Goal: Find specific page/section: Find specific page/section

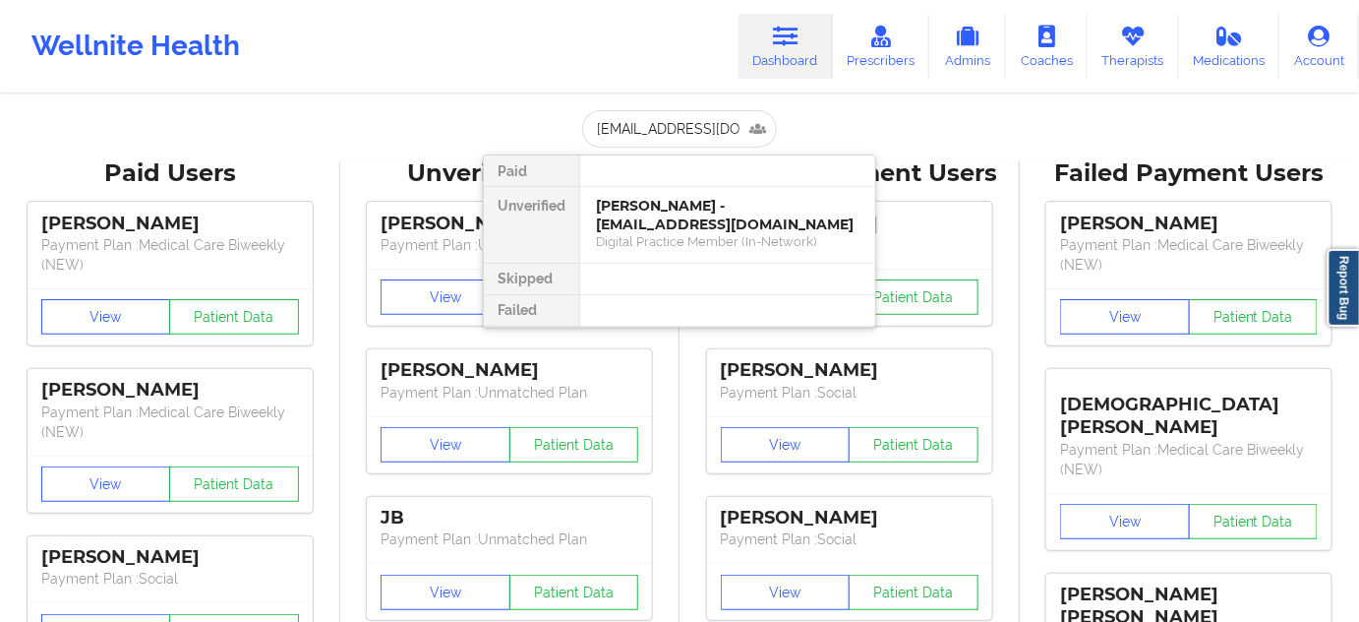
click at [663, 215] on div "[PERSON_NAME] - [EMAIL_ADDRESS][DOMAIN_NAME]" at bounding box center [728, 215] width 264 height 36
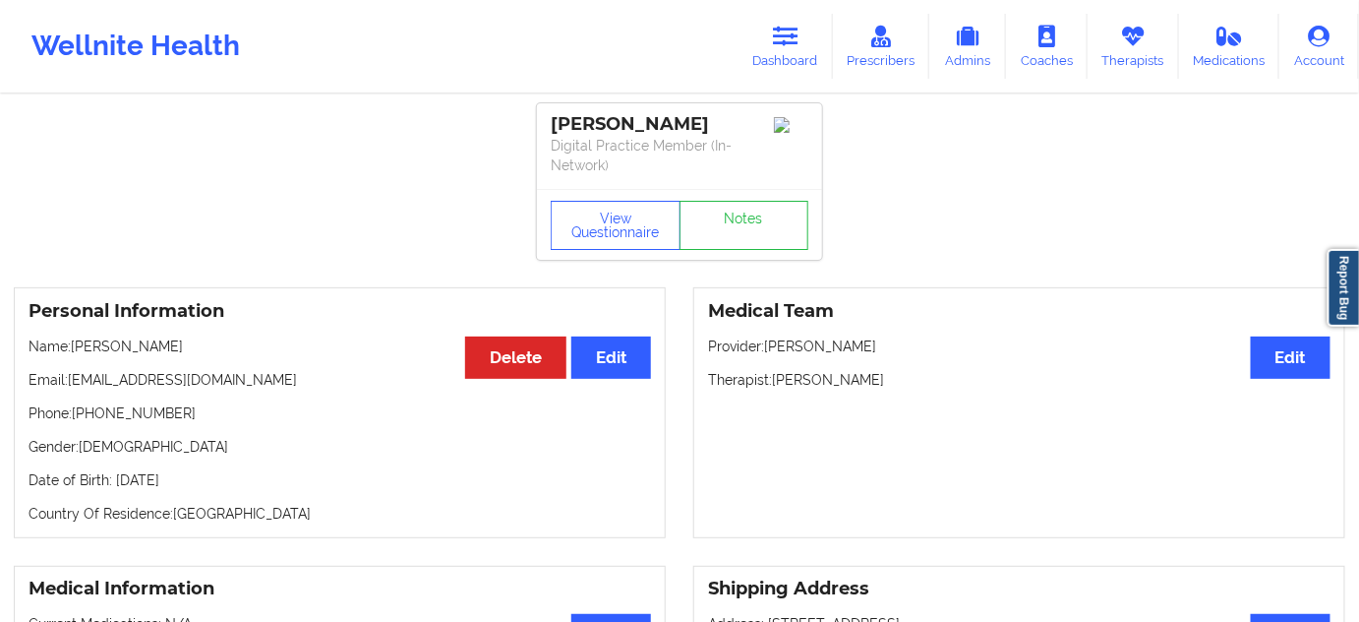
drag, startPoint x: 721, startPoint y: 126, endPoint x: 556, endPoint y: 133, distance: 165.4
click at [556, 133] on div "[PERSON_NAME]" at bounding box center [680, 124] width 258 height 23
copy div "[PERSON_NAME]"
click at [631, 221] on button "View Questionnaire" at bounding box center [616, 225] width 130 height 49
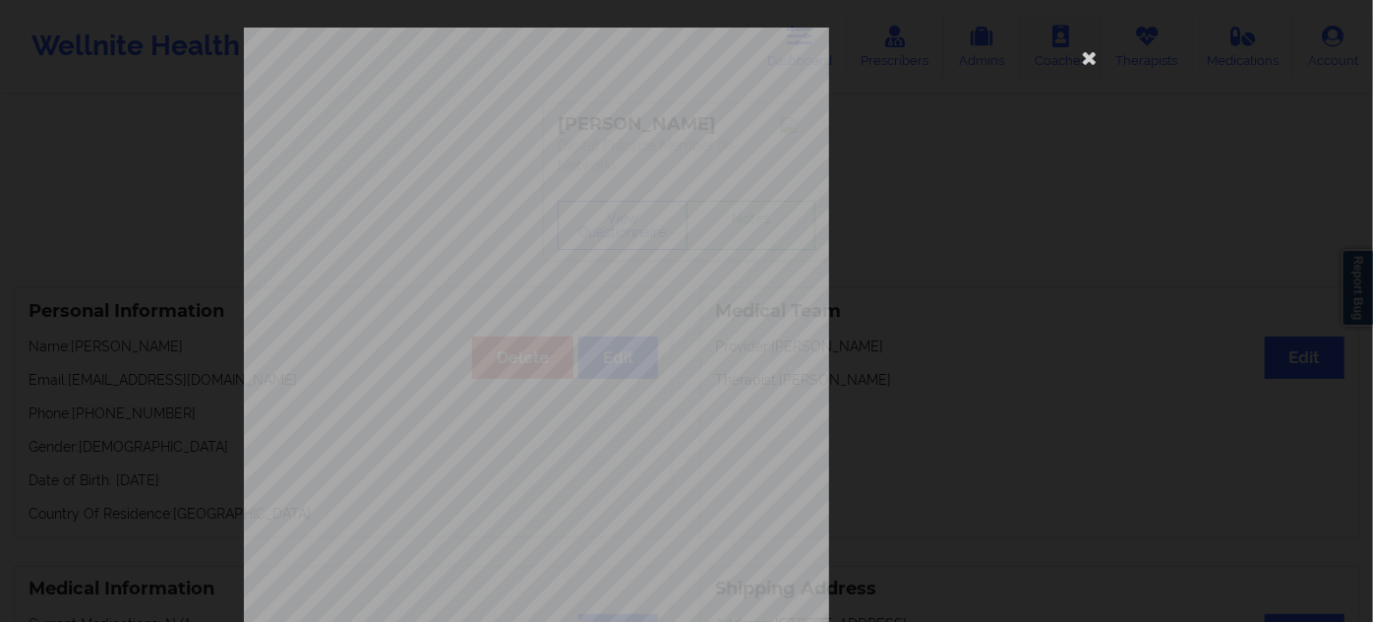
click at [1082, 54] on icon at bounding box center [1089, 56] width 31 height 31
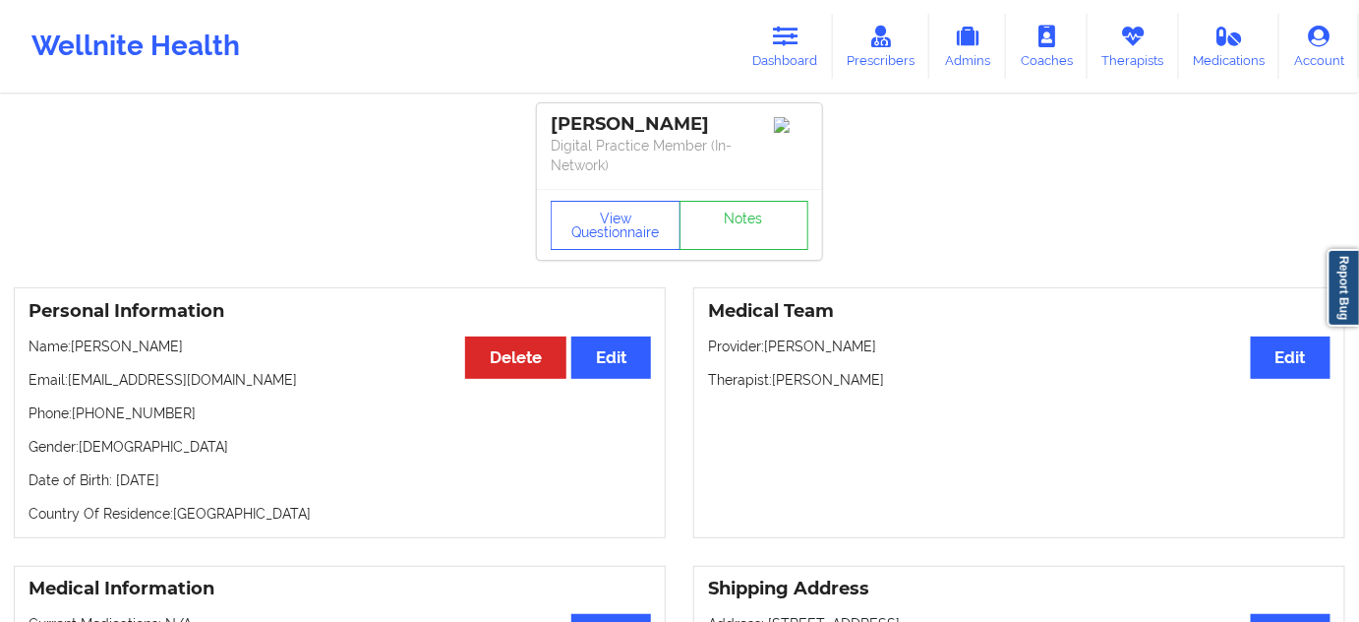
drag, startPoint x: 775, startPoint y: 376, endPoint x: 906, endPoint y: 382, distance: 130.9
click at [906, 382] on p "Therapist: [PERSON_NAME]" at bounding box center [1019, 380] width 623 height 20
copy p "[PERSON_NAME]"
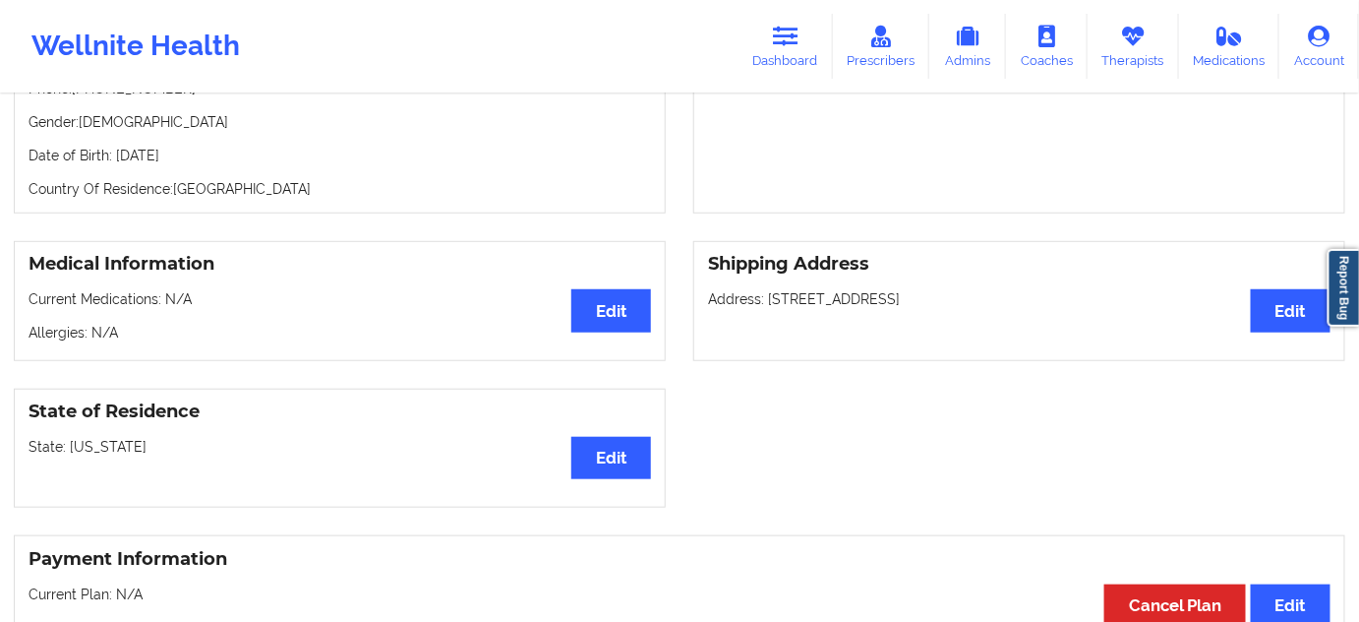
scroll to position [178, 0]
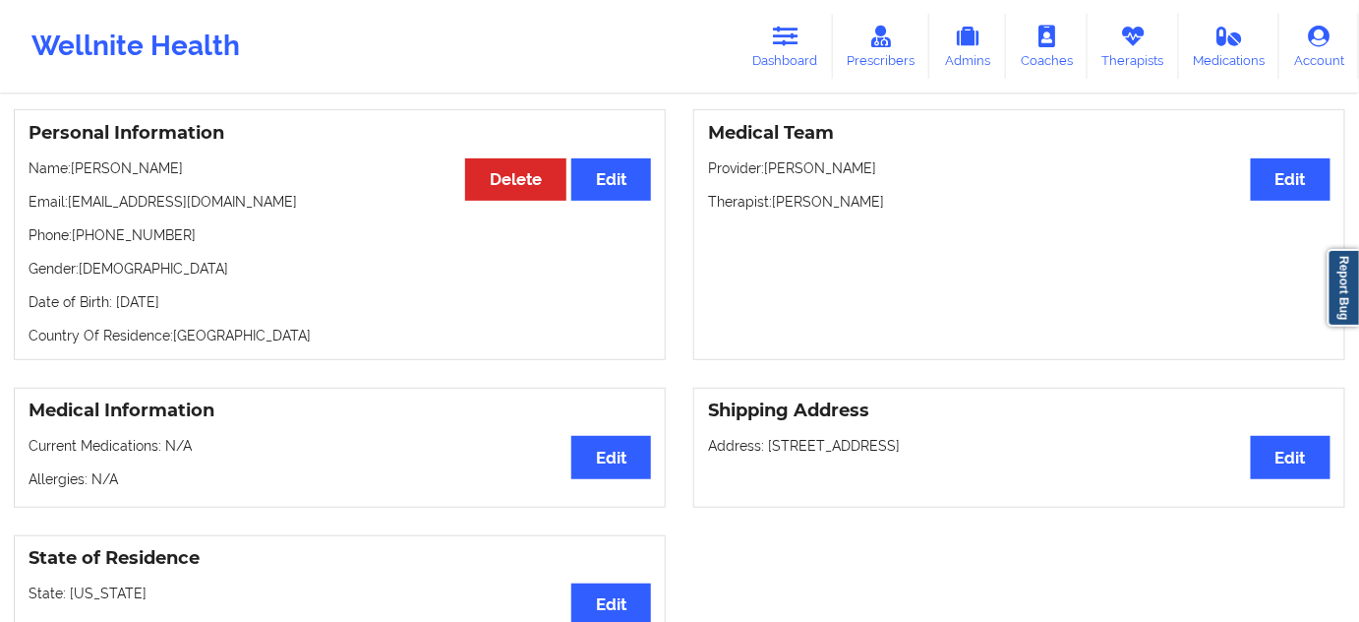
drag, startPoint x: 763, startPoint y: 447, endPoint x: 876, endPoint y: 455, distance: 113.4
click at [900, 447] on p "Address: [STREET_ADDRESS]" at bounding box center [1019, 446] width 623 height 20
copy p "[STREET_ADDRESS]"
click at [926, 436] on p "Address: [STREET_ADDRESS]" at bounding box center [1019, 446] width 623 height 20
click at [926, 433] on div "Shipping Address Edit Address: [STREET_ADDRESS]" at bounding box center [1019, 447] width 652 height 120
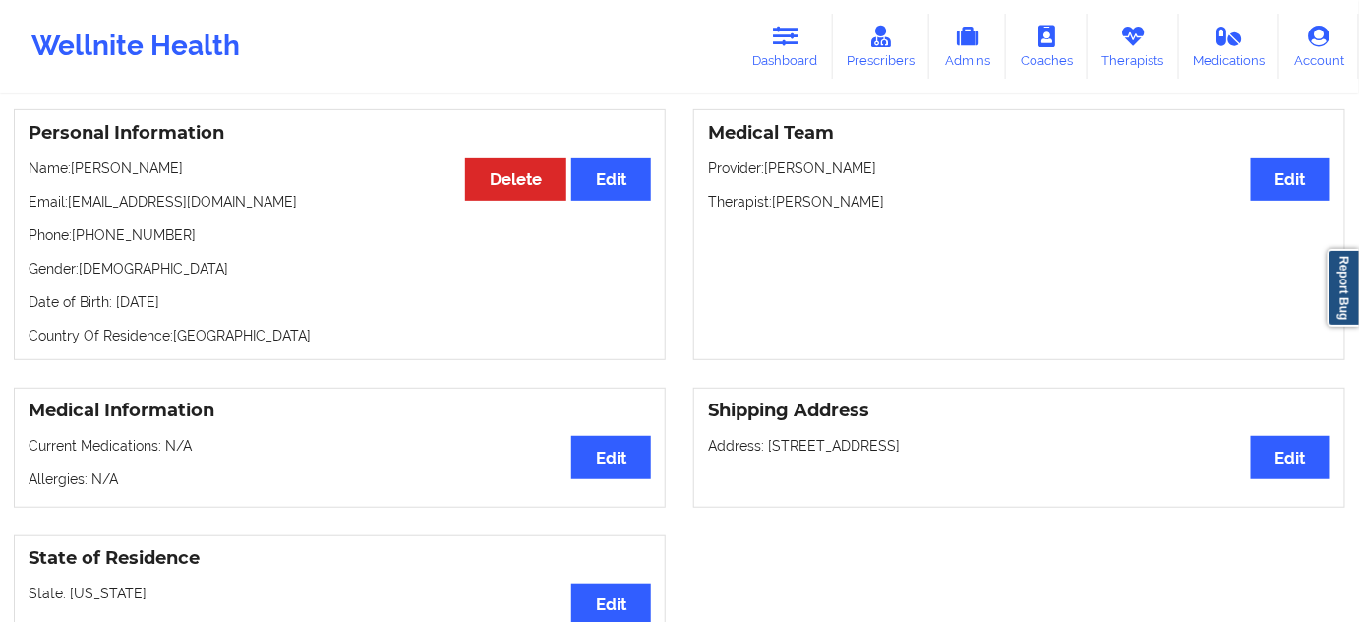
copy p "Mesquite"
click at [999, 436] on p "Address: [STREET_ADDRESS]" at bounding box center [1019, 446] width 623 height 20
click at [999, 432] on div "Shipping Address Edit Address: [STREET_ADDRESS]" at bounding box center [1019, 447] width 652 height 120
copy p "75181"
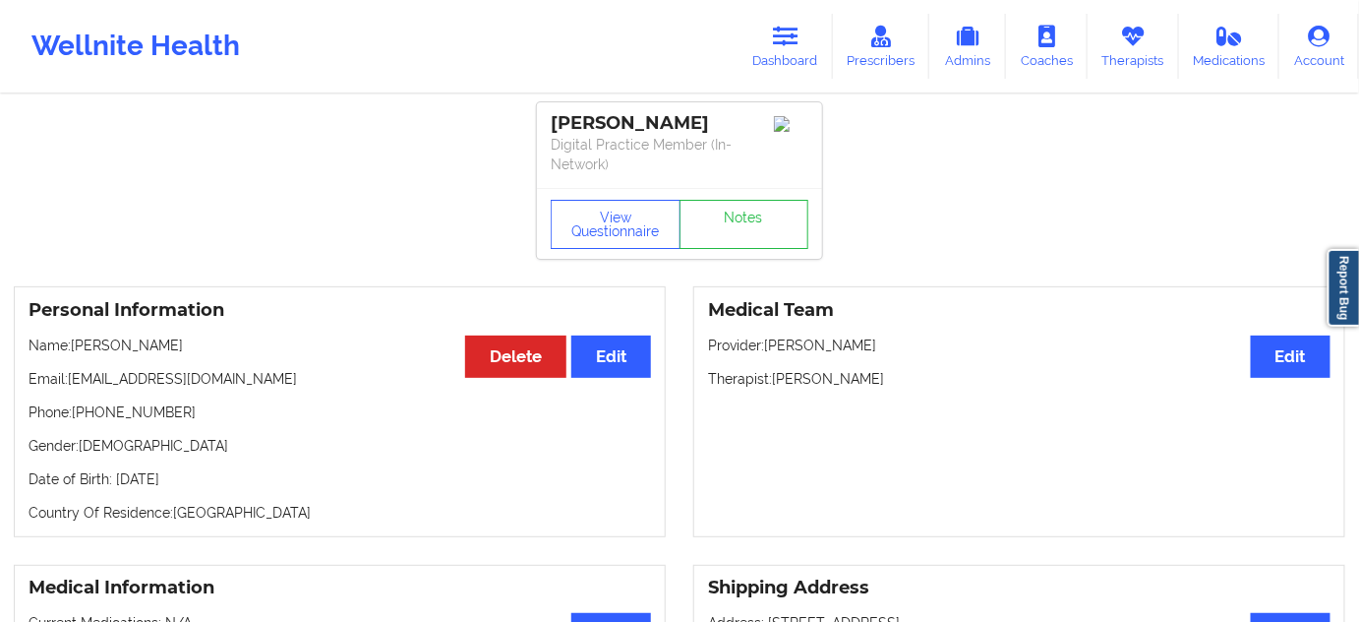
scroll to position [0, 0]
click at [699, 243] on link "Notes" at bounding box center [745, 225] width 130 height 49
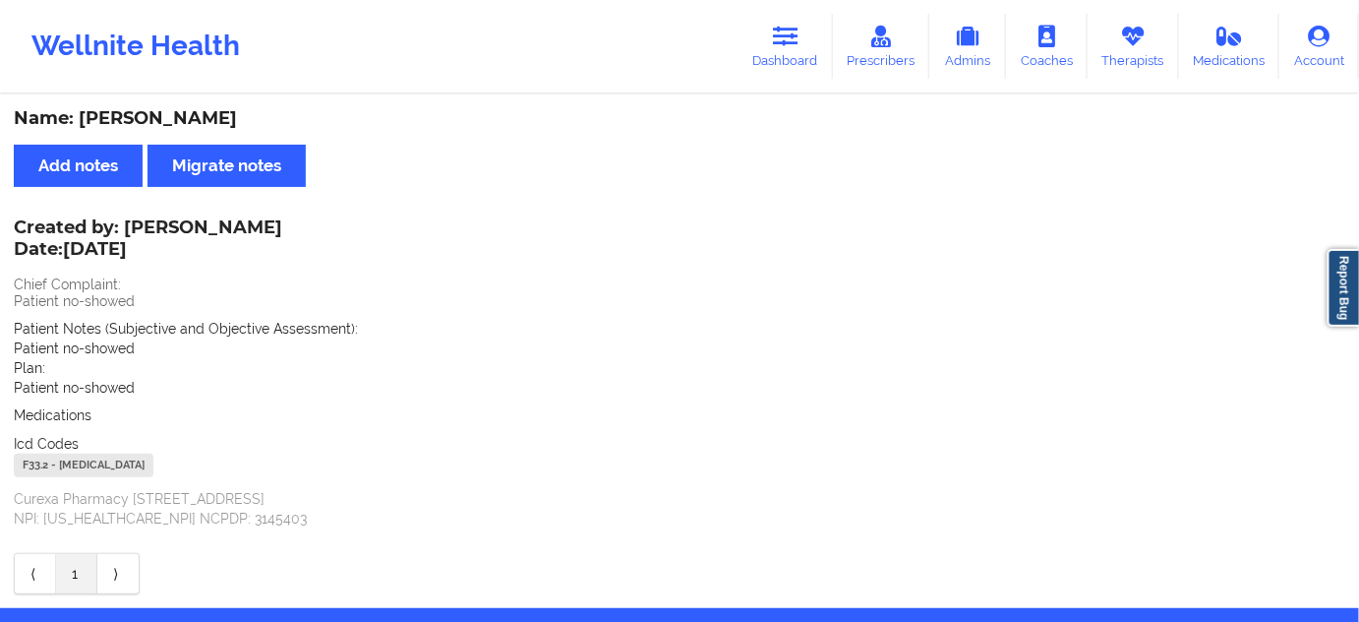
click at [37, 466] on div "F33.2 - [MEDICAL_DATA]" at bounding box center [84, 465] width 140 height 24
copy div "F33.2"
click at [820, 56] on link "Dashboard" at bounding box center [786, 46] width 94 height 65
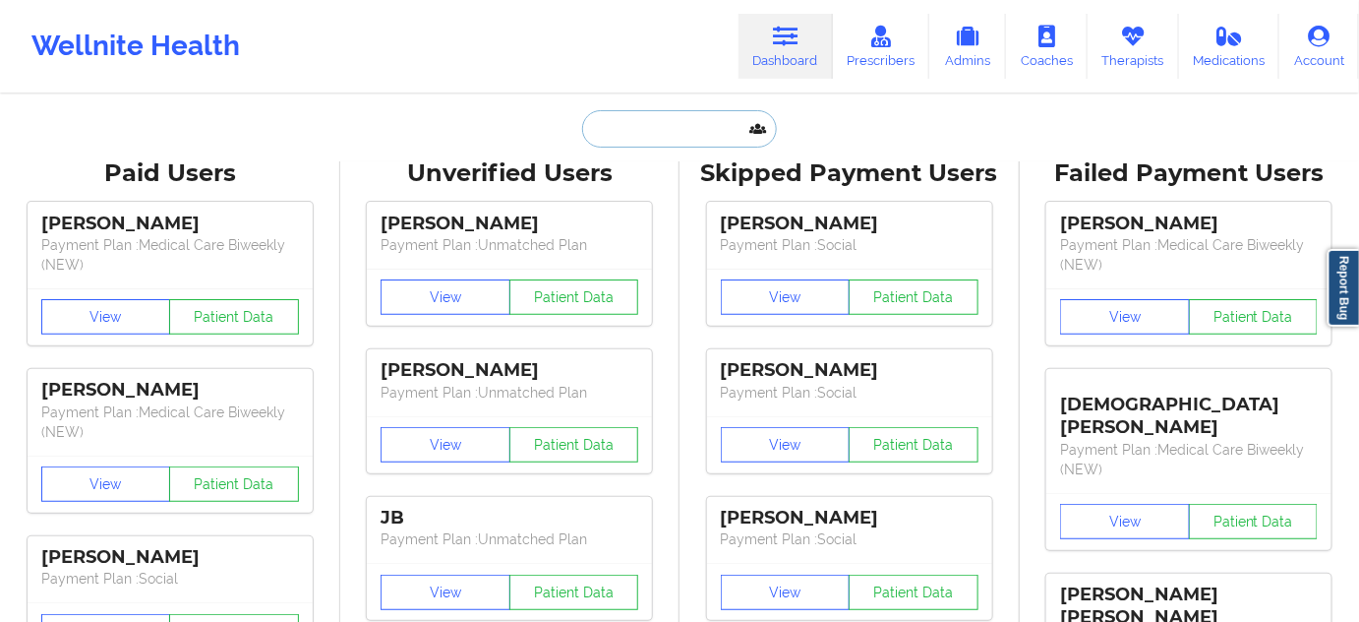
click at [724, 146] on input "text" at bounding box center [679, 128] width 195 height 37
paste input "[EMAIL_ADDRESS][DOMAIN_NAME]"
type input "[EMAIL_ADDRESS][DOMAIN_NAME]"
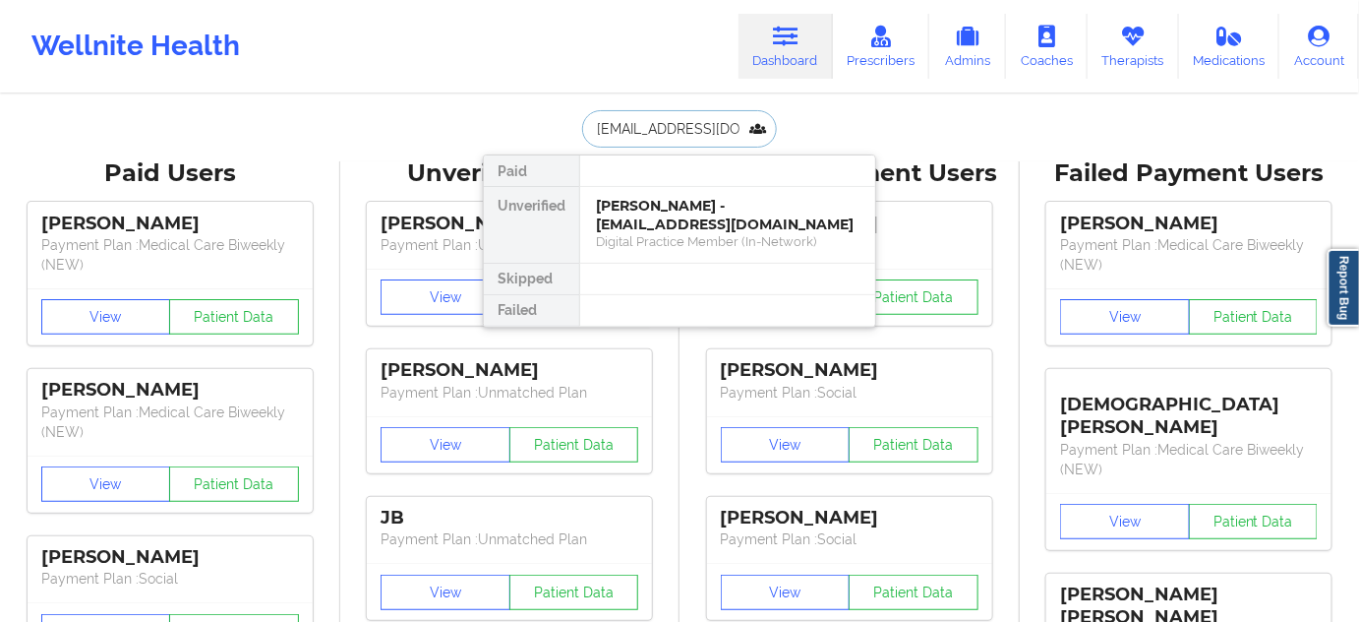
click at [655, 202] on div "[PERSON_NAME] - [EMAIL_ADDRESS][DOMAIN_NAME]" at bounding box center [728, 215] width 264 height 36
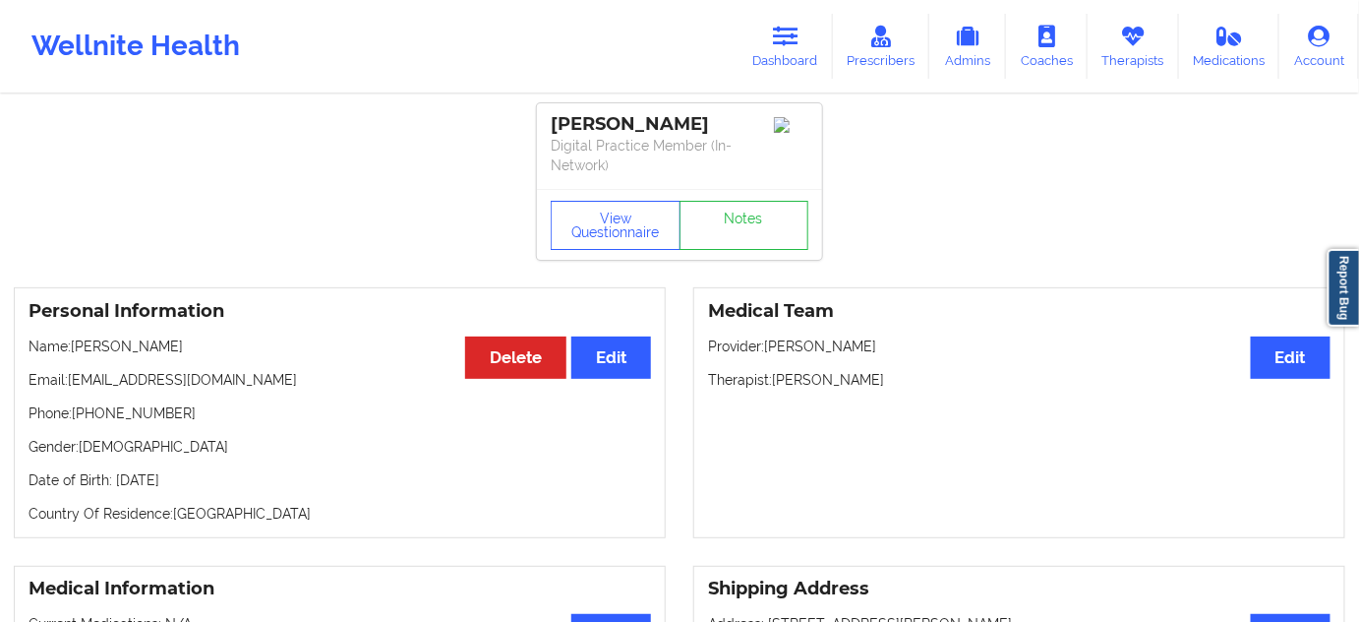
drag, startPoint x: 756, startPoint y: 32, endPoint x: 738, endPoint y: 51, distance: 26.4
click at [756, 32] on link "Dashboard" at bounding box center [786, 46] width 94 height 65
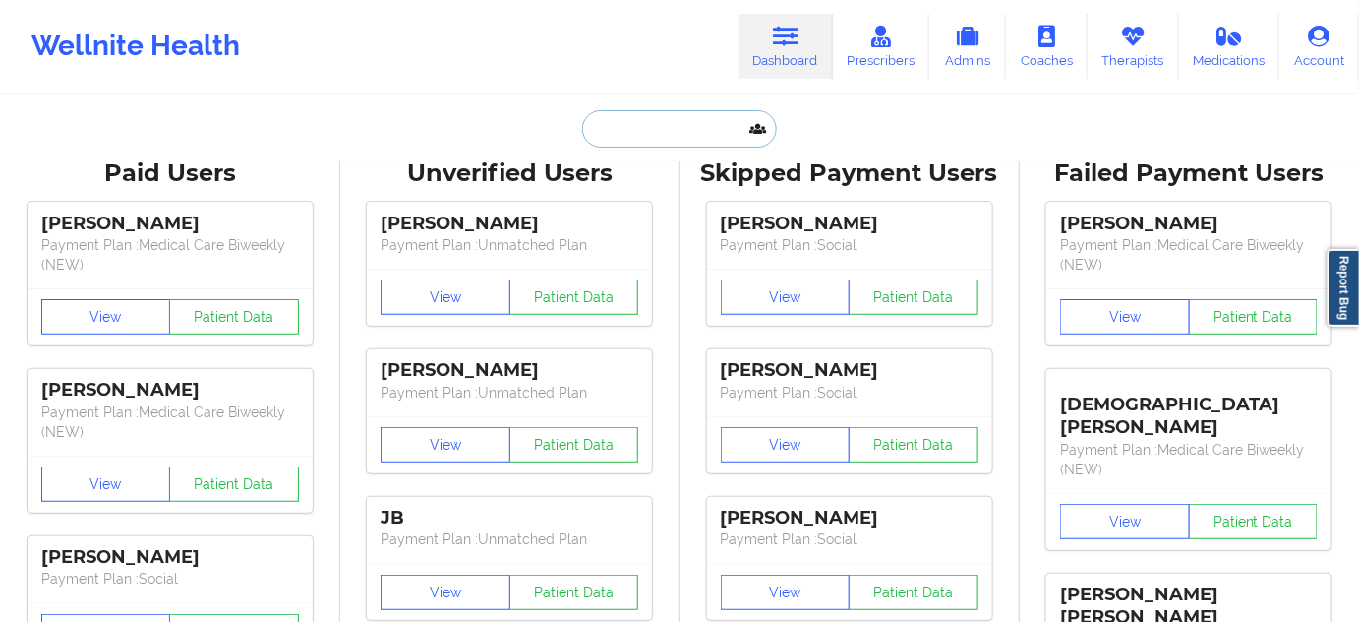
click at [655, 126] on input "text" at bounding box center [679, 128] width 195 height 37
paste input "[EMAIL_ADDRESS][DOMAIN_NAME]"
type input "[EMAIL_ADDRESS][DOMAIN_NAME]"
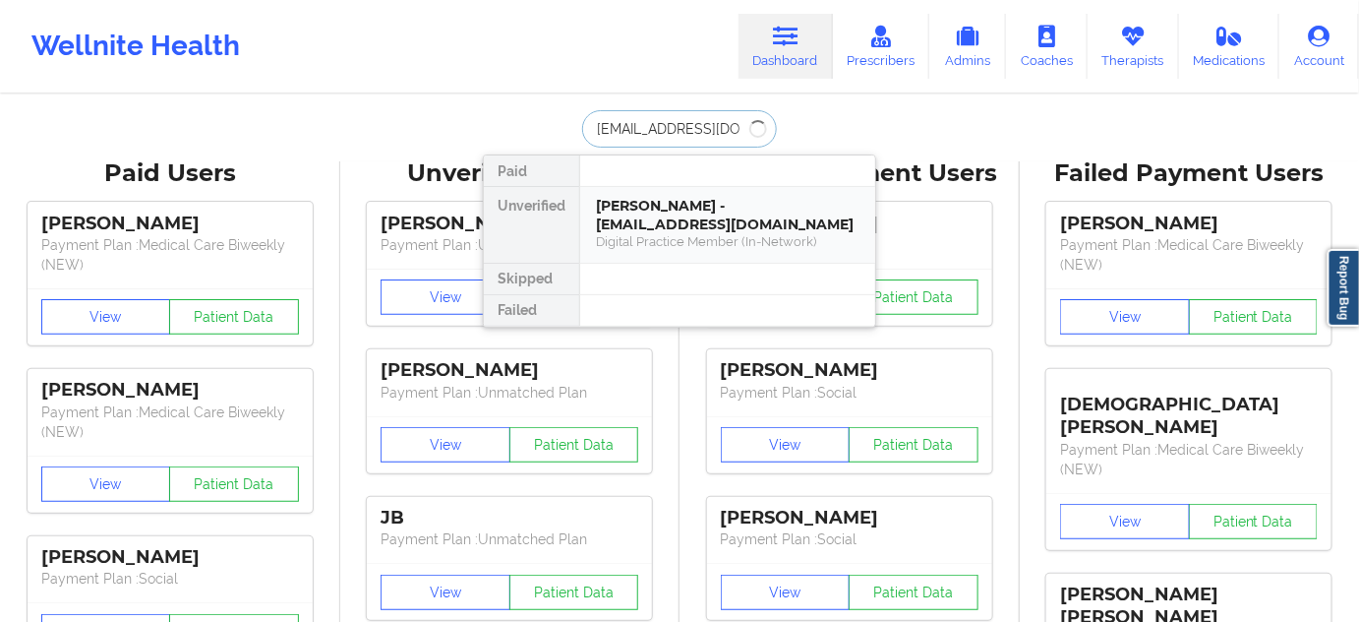
click at [655, 233] on div "Digital Practice Member (In-Network)" at bounding box center [728, 241] width 264 height 17
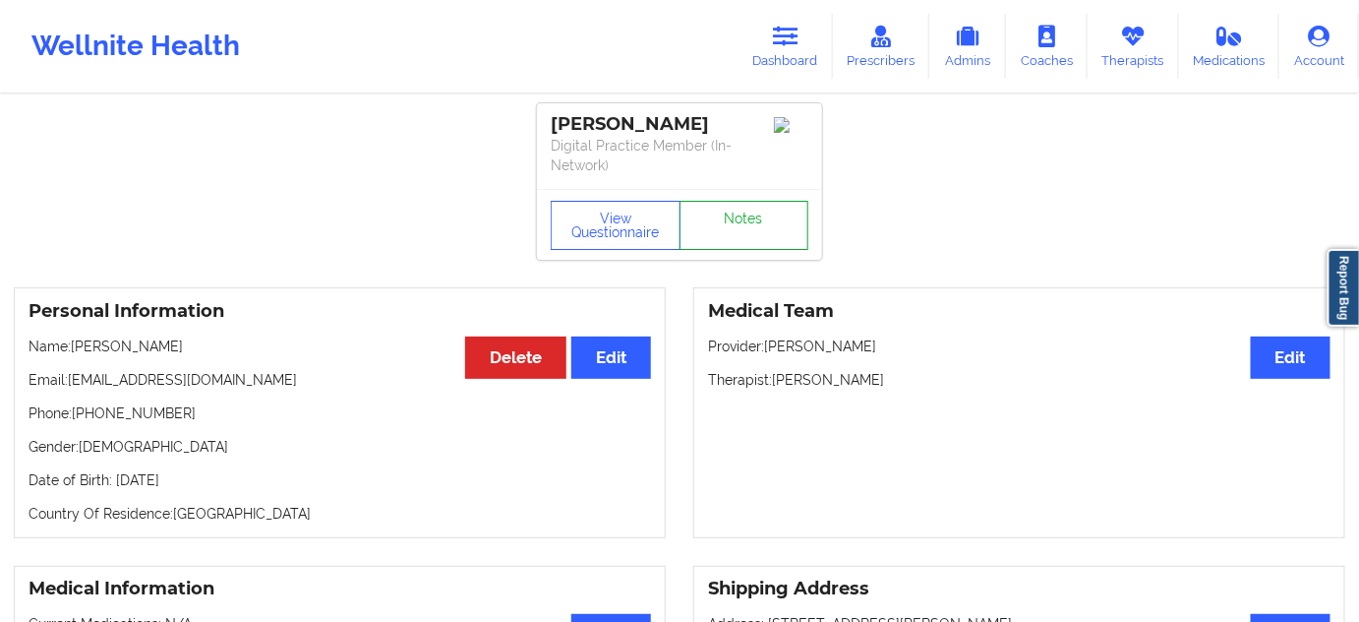
click at [747, 230] on link "Notes" at bounding box center [745, 225] width 130 height 49
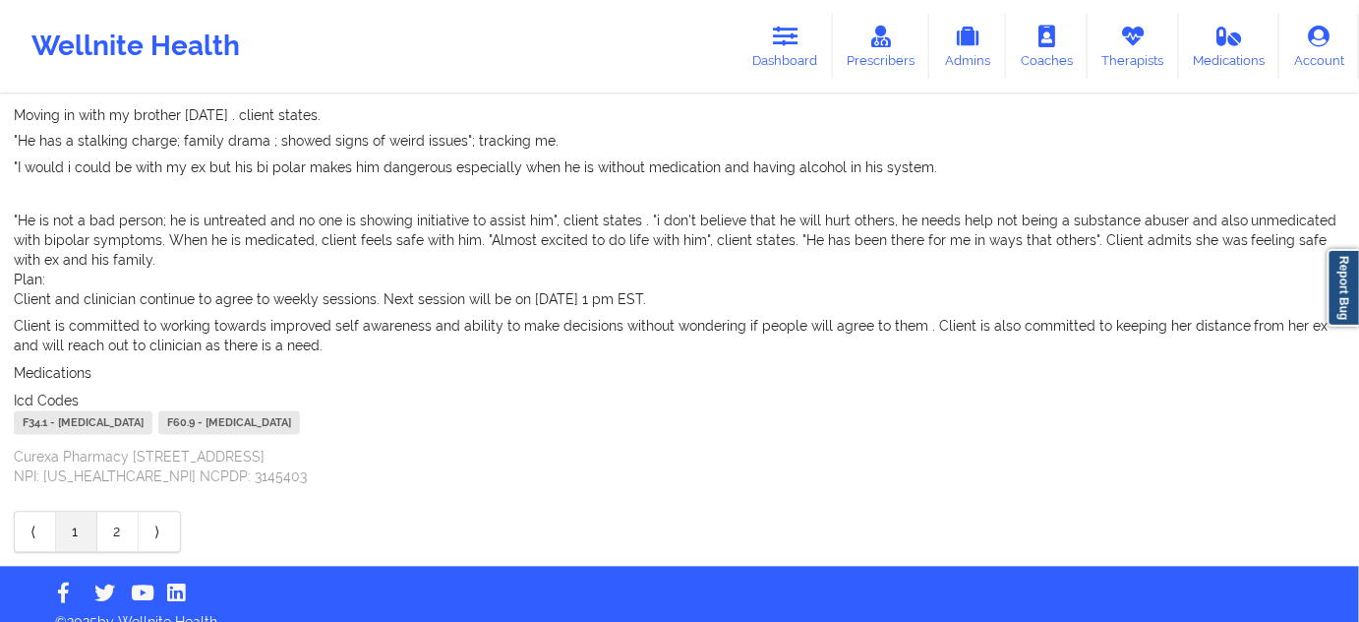
scroll to position [1127, 0]
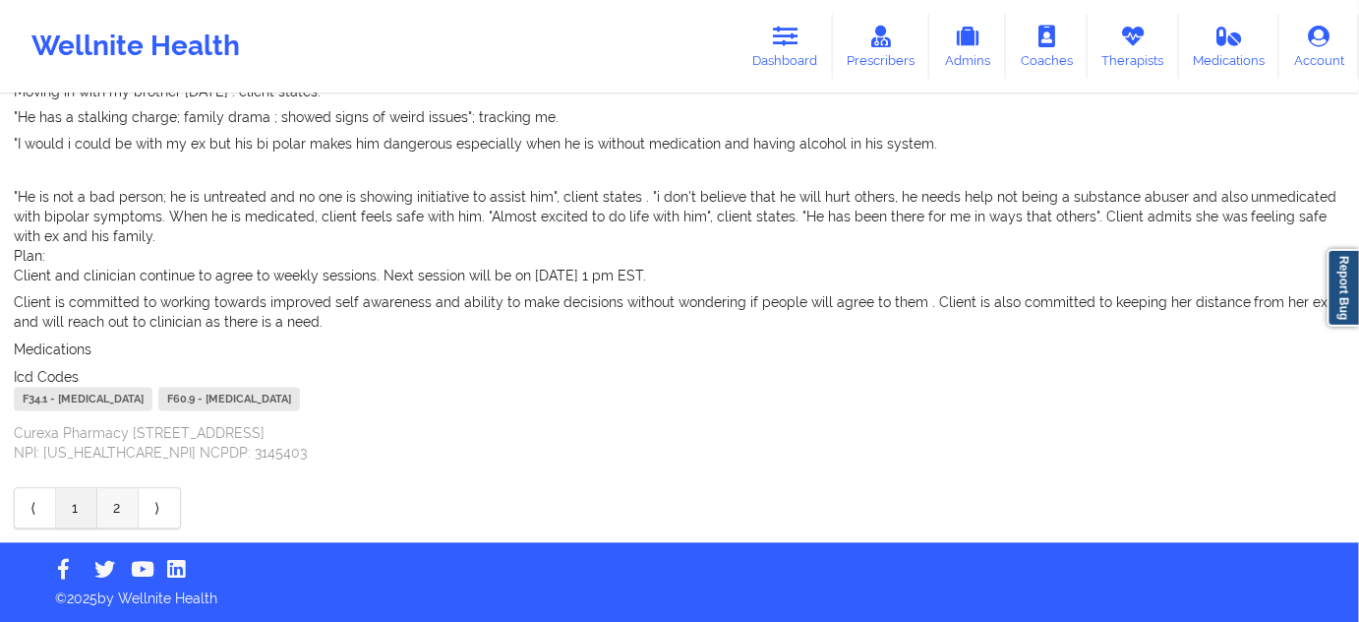
drag, startPoint x: 126, startPoint y: 507, endPoint x: 131, endPoint y: 497, distance: 11.9
click at [125, 506] on link "2" at bounding box center [117, 508] width 41 height 39
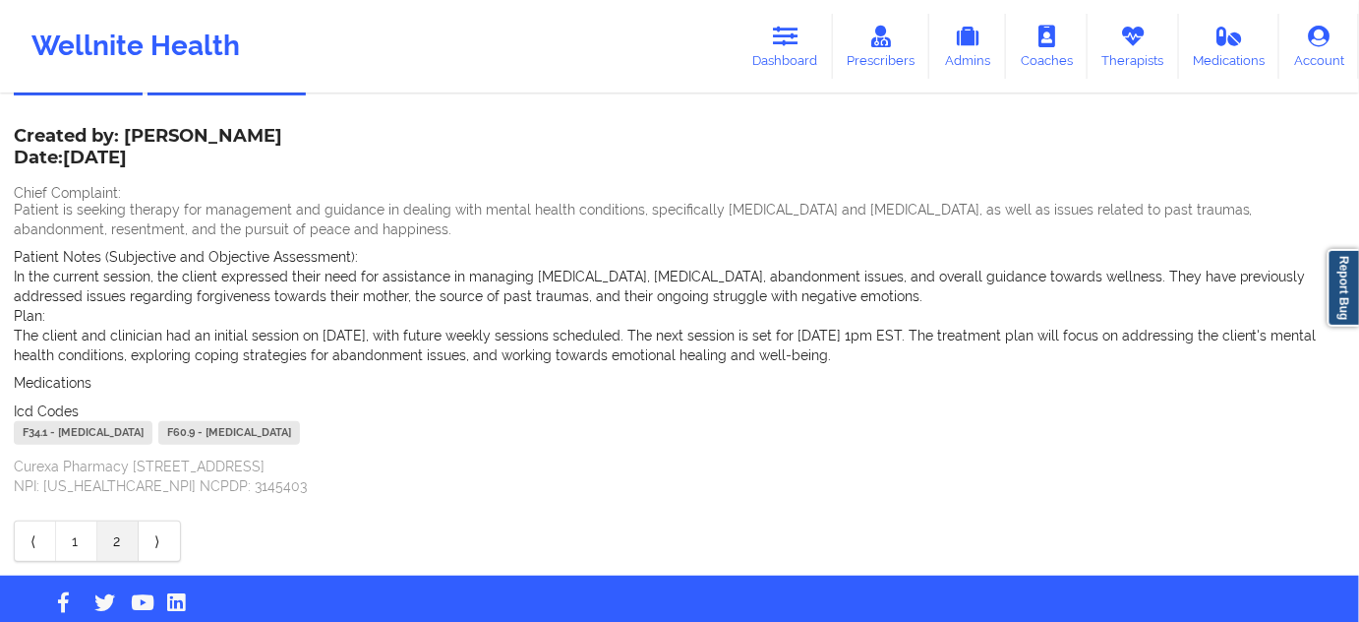
scroll to position [0, 0]
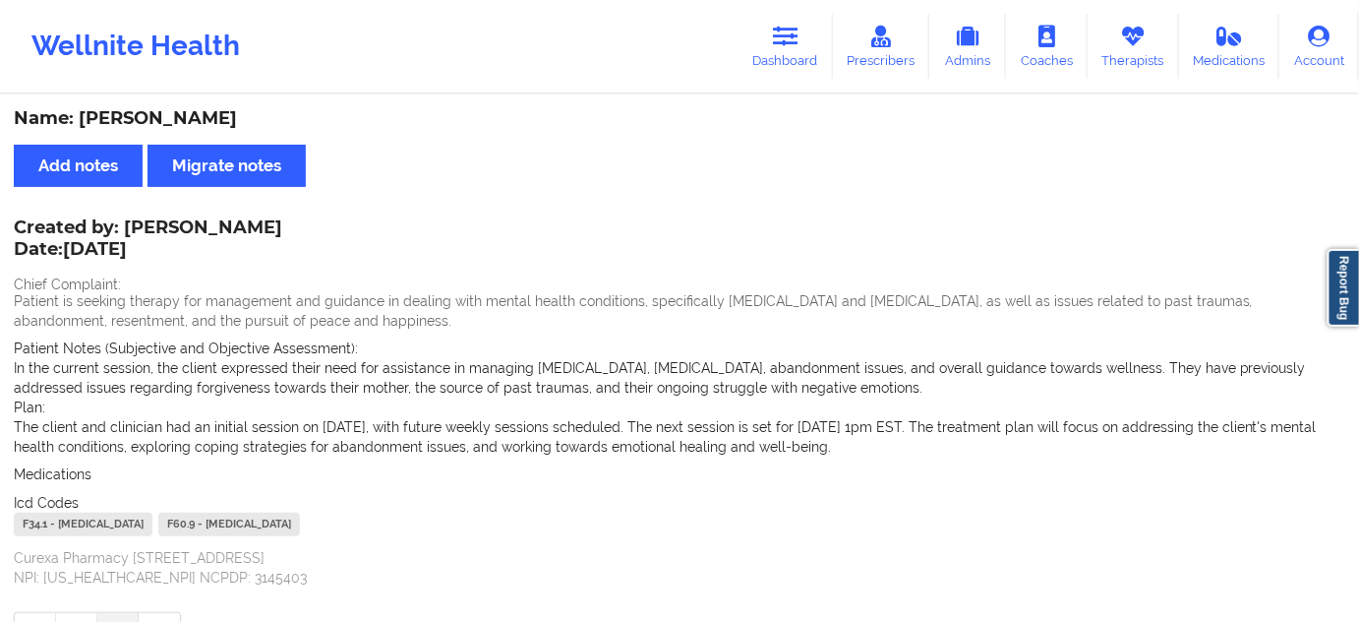
click at [187, 230] on div "Created by: [PERSON_NAME] Date: [DATE]" at bounding box center [148, 239] width 268 height 45
copy div "[PERSON_NAME]"
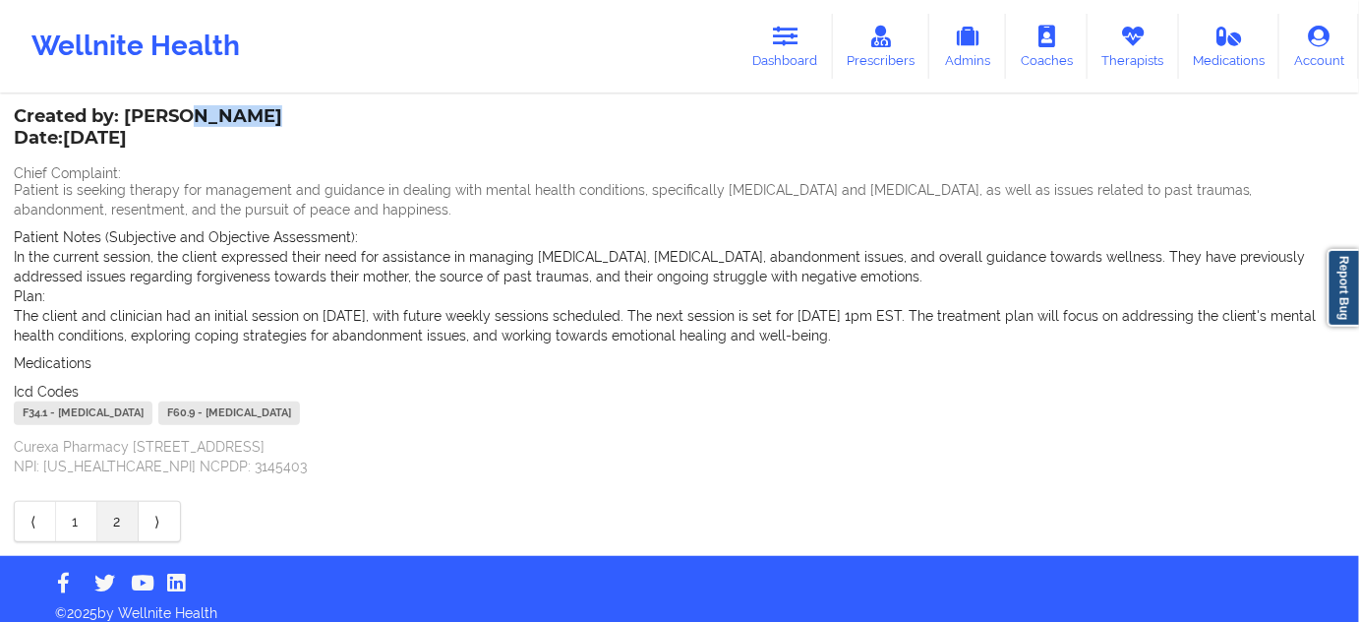
scroll to position [125, 0]
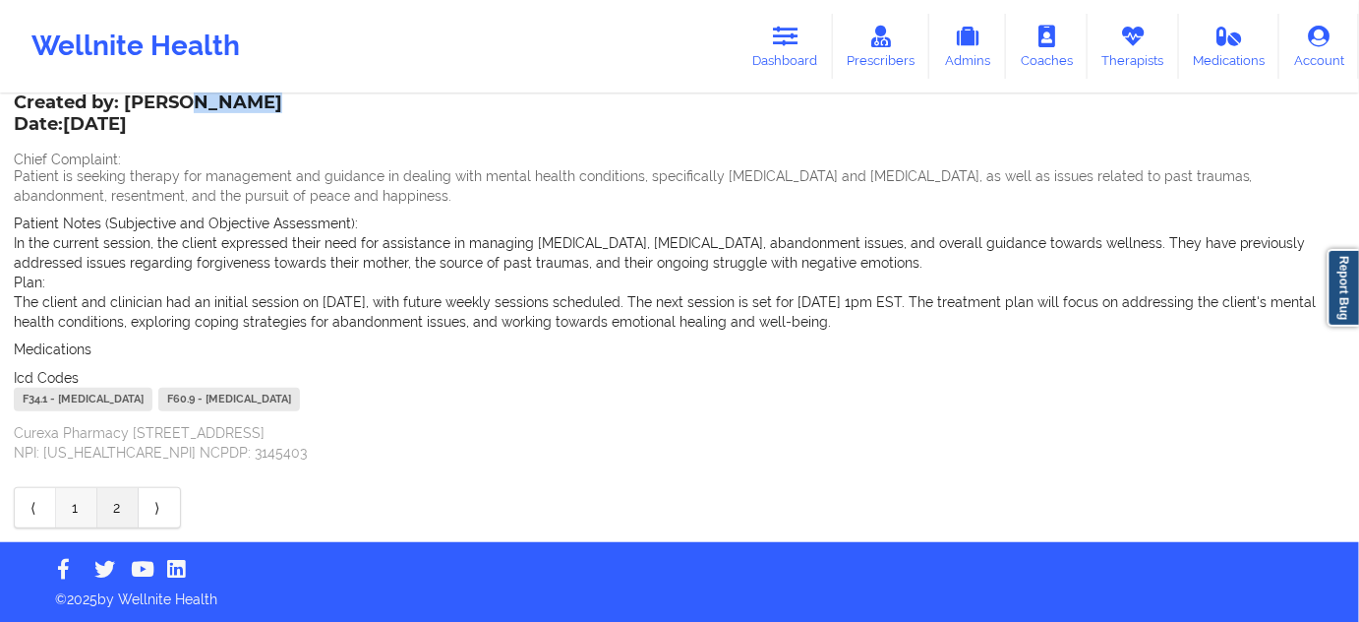
click at [85, 507] on link "1" at bounding box center [76, 507] width 41 height 39
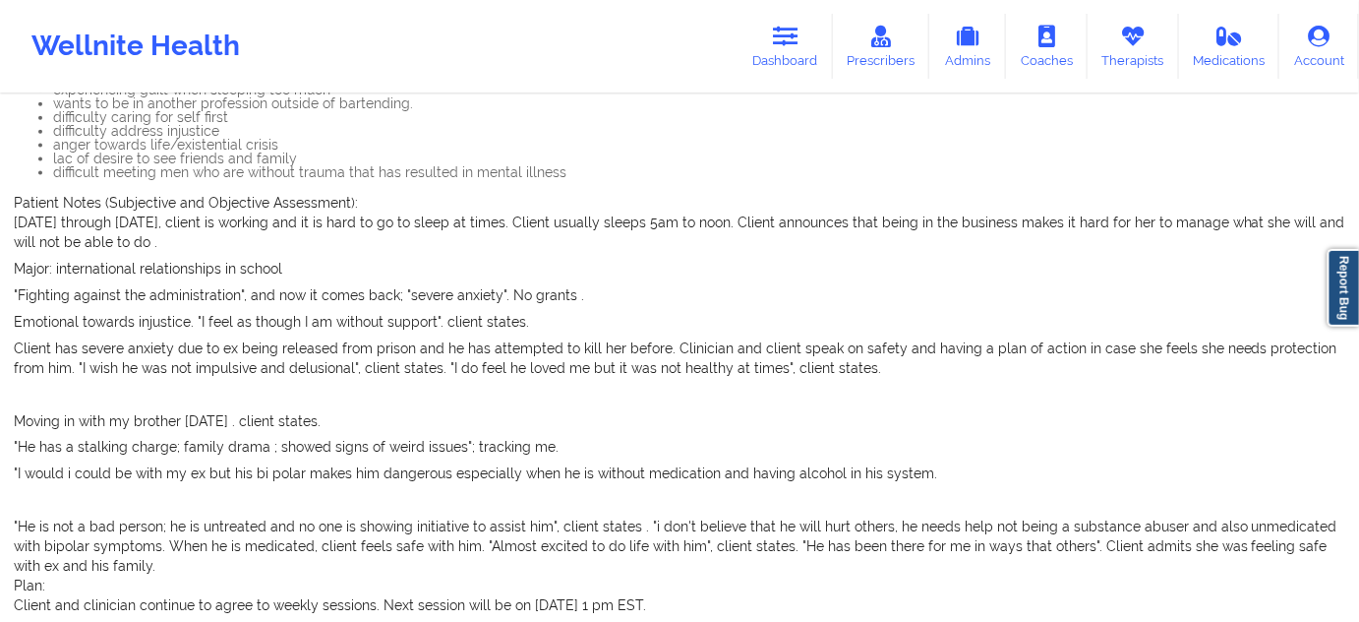
scroll to position [1019, 0]
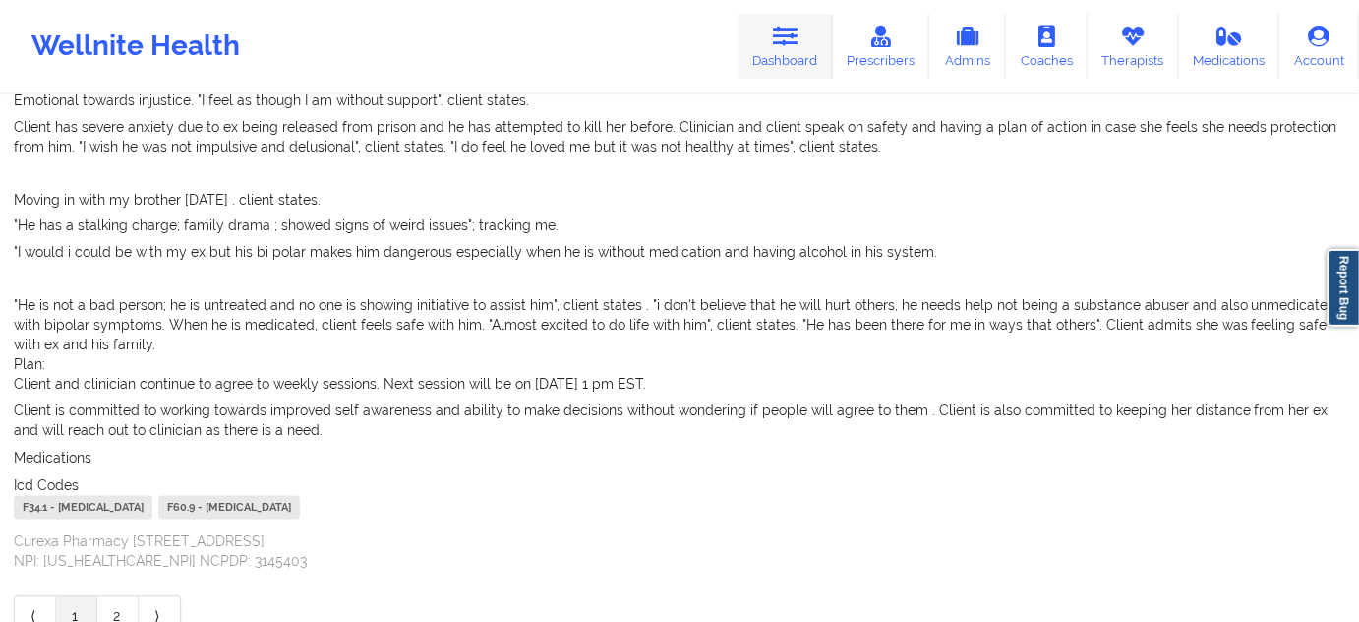
click at [804, 58] on link "Dashboard" at bounding box center [786, 46] width 94 height 65
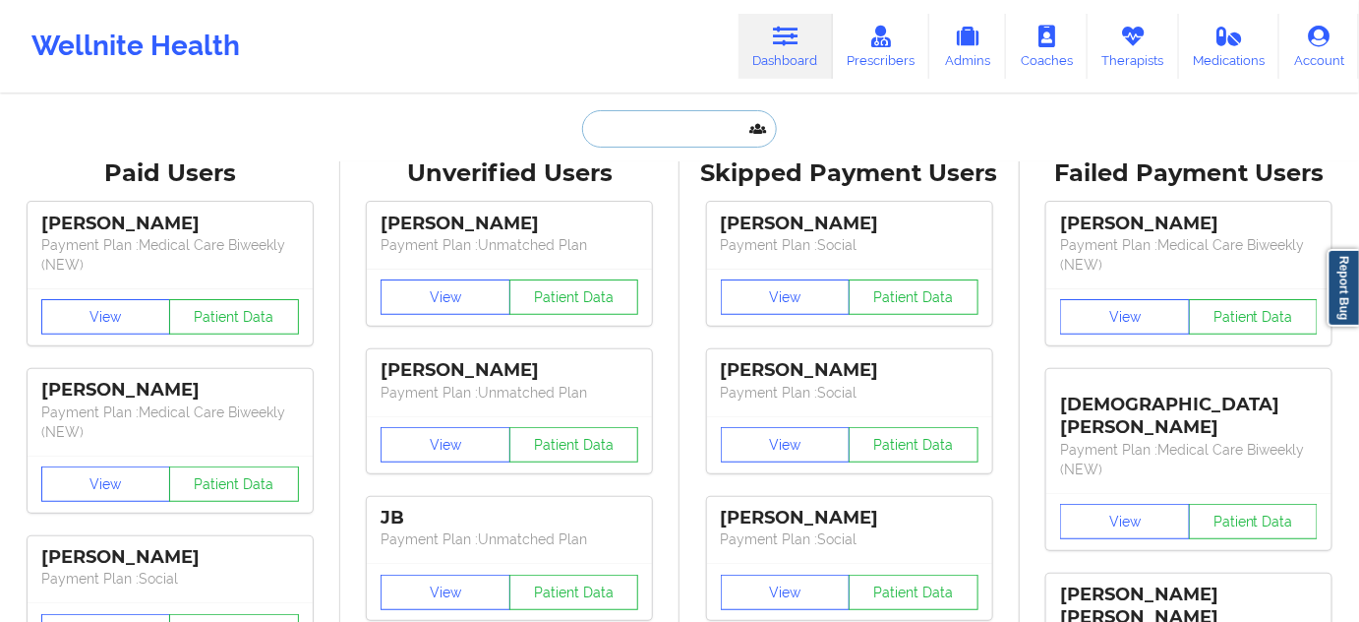
click at [685, 125] on input "text" at bounding box center [679, 128] width 195 height 37
type input "d"
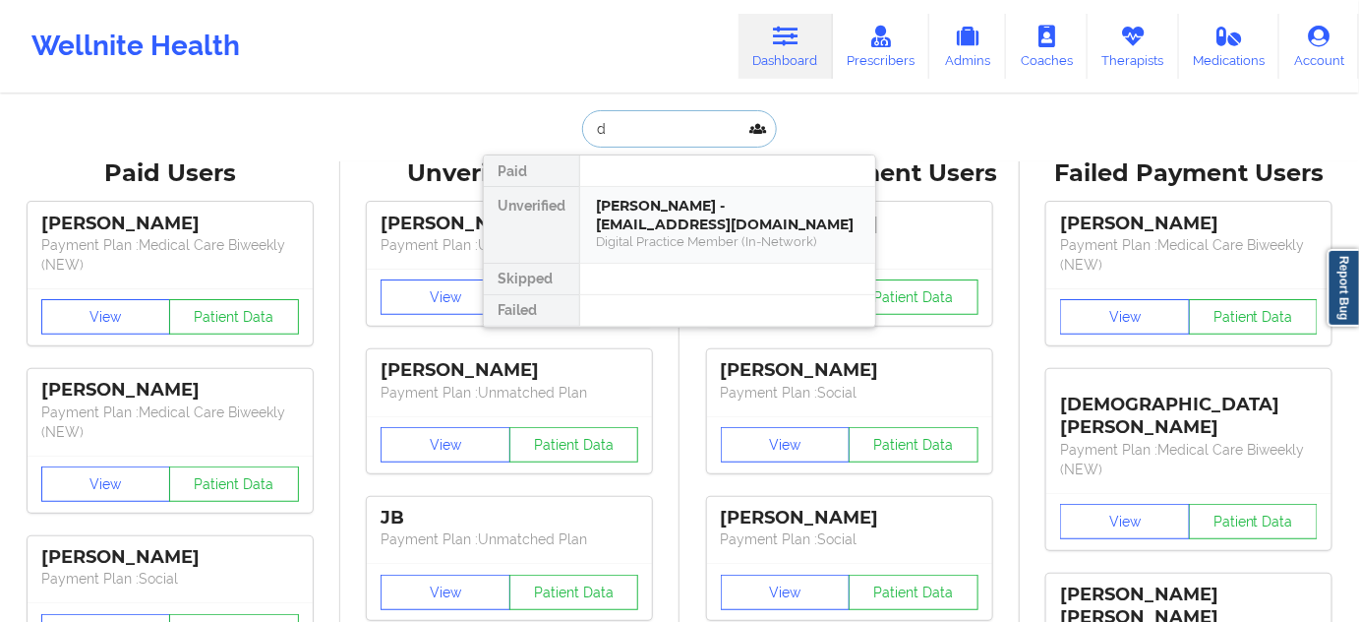
click at [679, 201] on div "[PERSON_NAME] - [EMAIL_ADDRESS][DOMAIN_NAME]" at bounding box center [728, 215] width 264 height 36
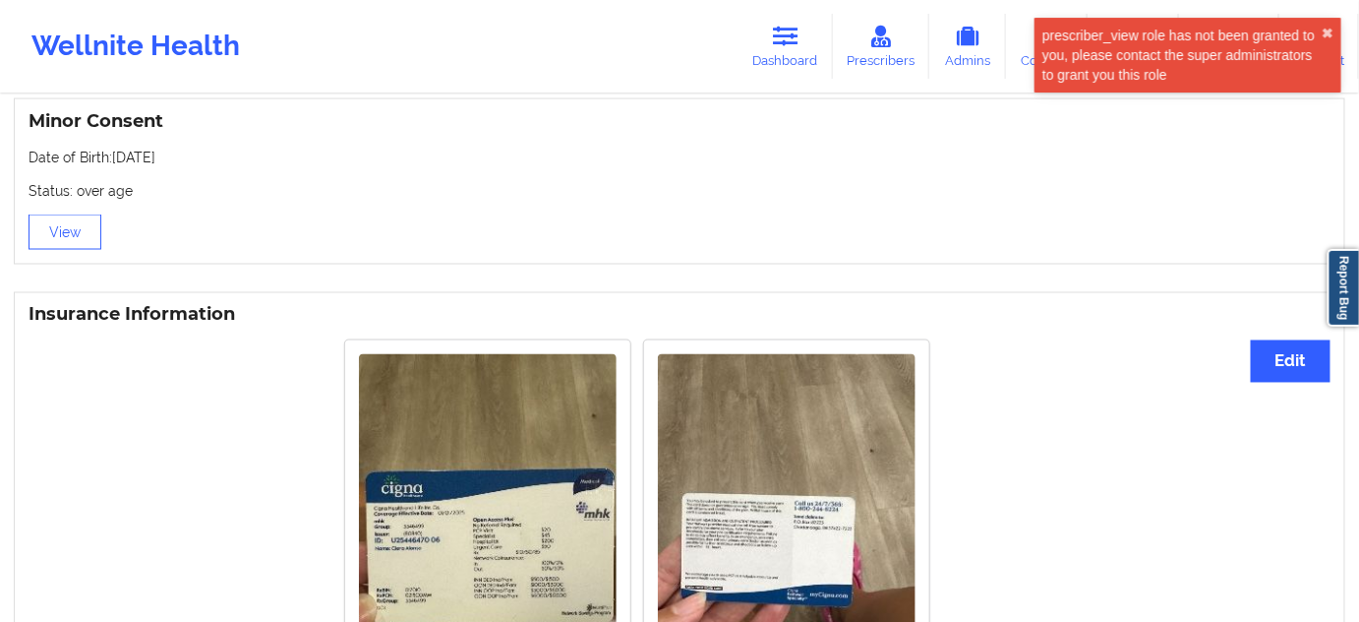
scroll to position [1013, 0]
